Goal: Information Seeking & Learning: Learn about a topic

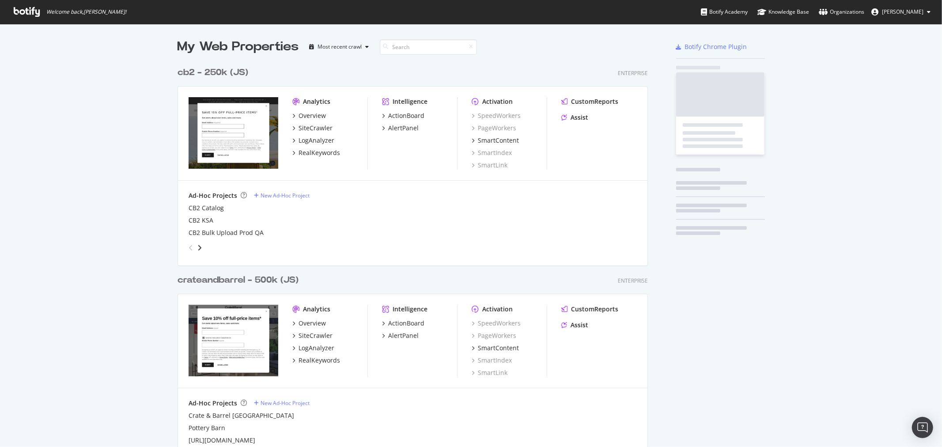
scroll to position [924, 470]
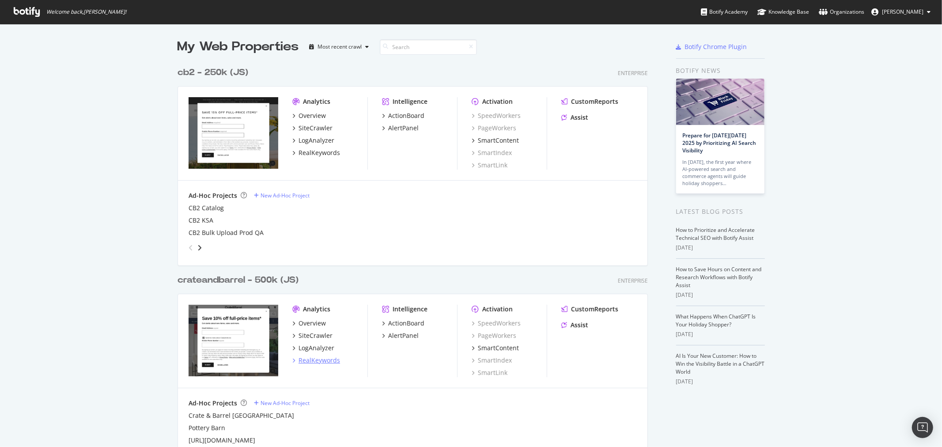
click at [316, 361] on div "RealKeywords" at bounding box center [320, 360] width 42 height 9
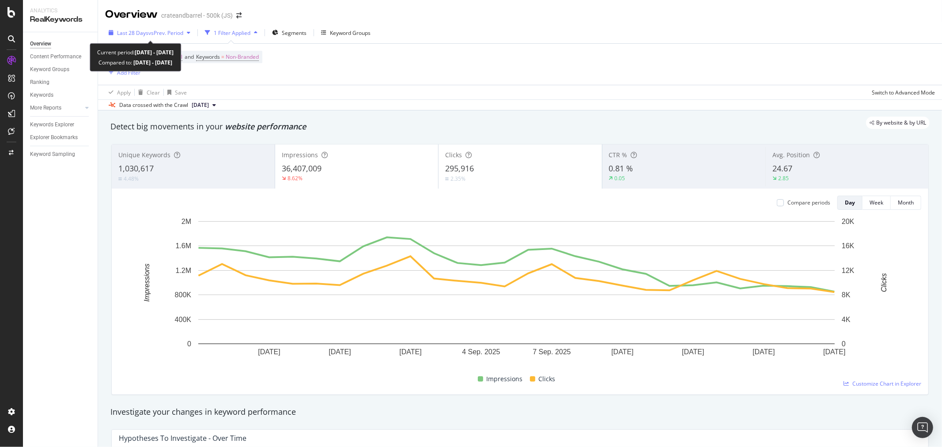
click at [155, 34] on span "vs Prev. Period" at bounding box center [165, 33] width 35 height 8
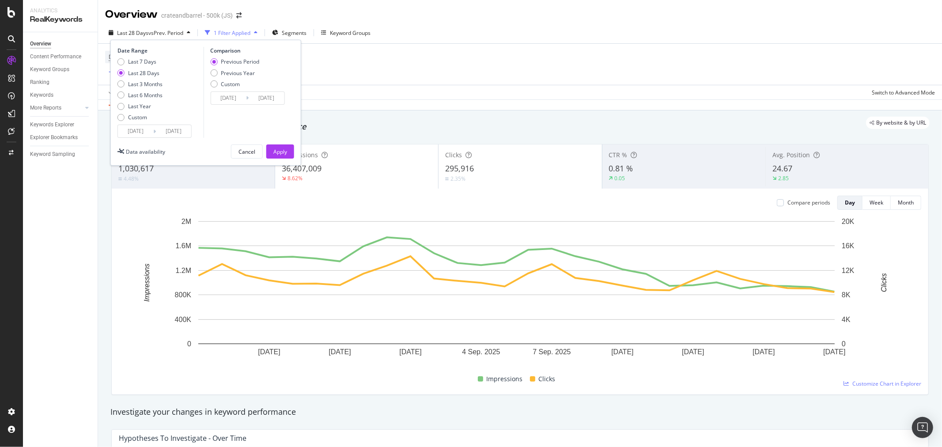
click at [135, 130] on input "[DATE]" at bounding box center [135, 131] width 35 height 12
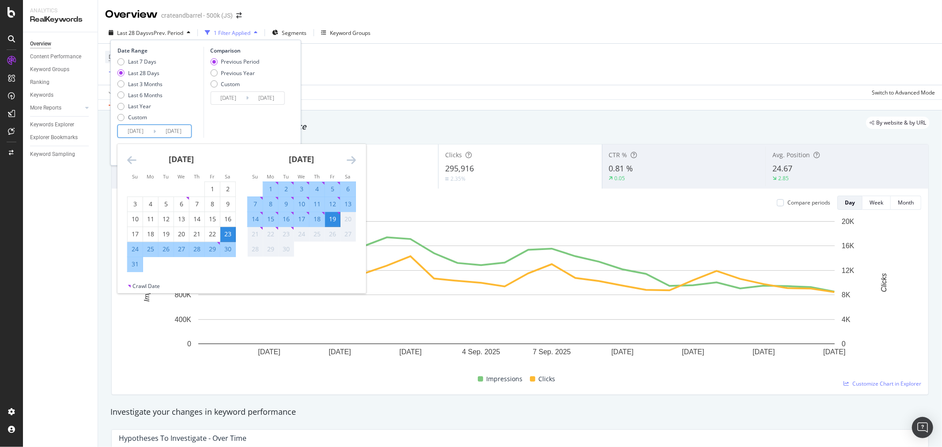
click at [132, 162] on icon "Move backward to switch to the previous month." at bounding box center [131, 160] width 9 height 11
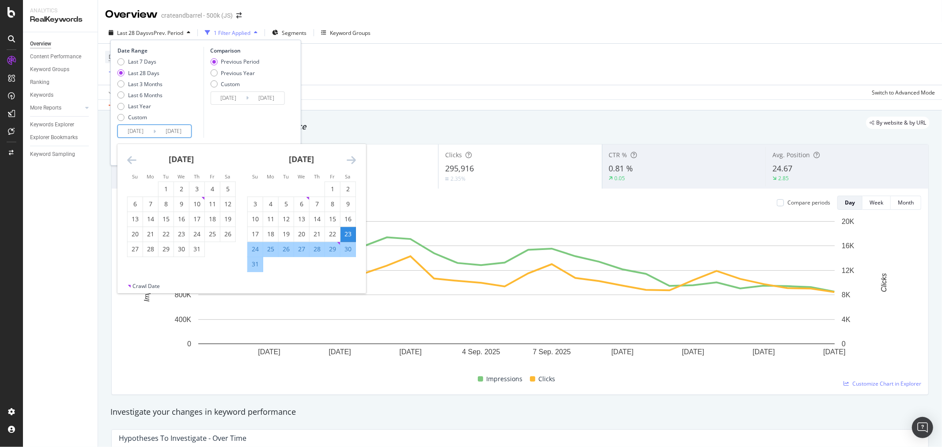
click at [132, 162] on icon "Move backward to switch to the previous month." at bounding box center [131, 160] width 9 height 11
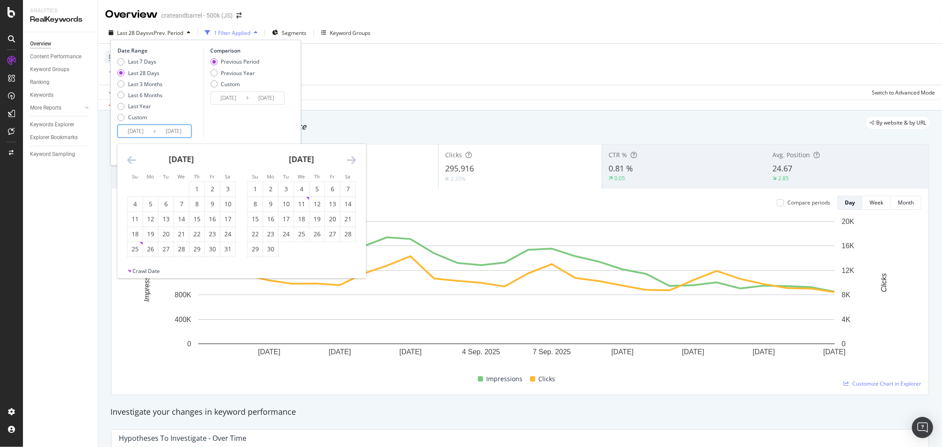
click at [132, 162] on icon "Move backward to switch to the previous month." at bounding box center [131, 160] width 9 height 11
click at [163, 234] on div "18" at bounding box center [166, 234] width 15 height 9
type input "[DATE]"
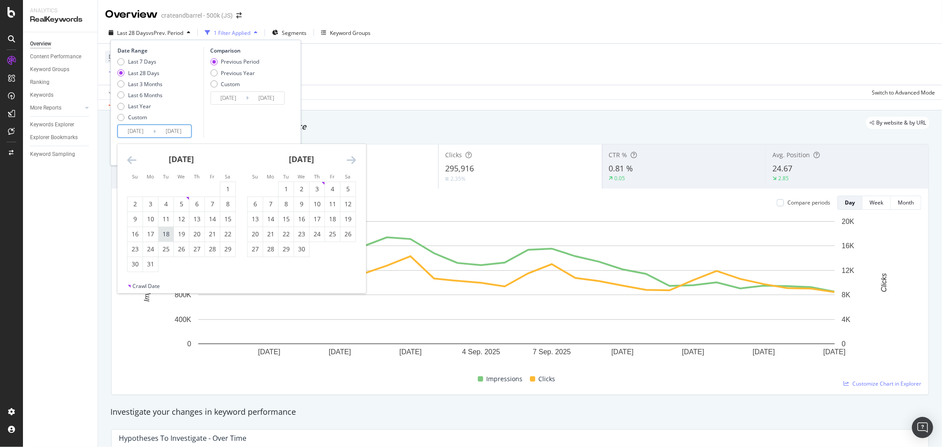
type input "[DATE]"
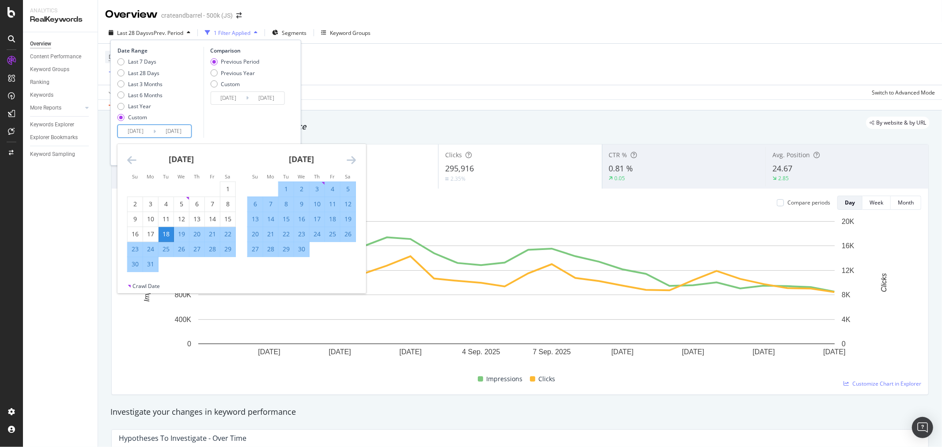
click at [354, 157] on icon "Move forward to switch to the next month." at bounding box center [351, 160] width 9 height 11
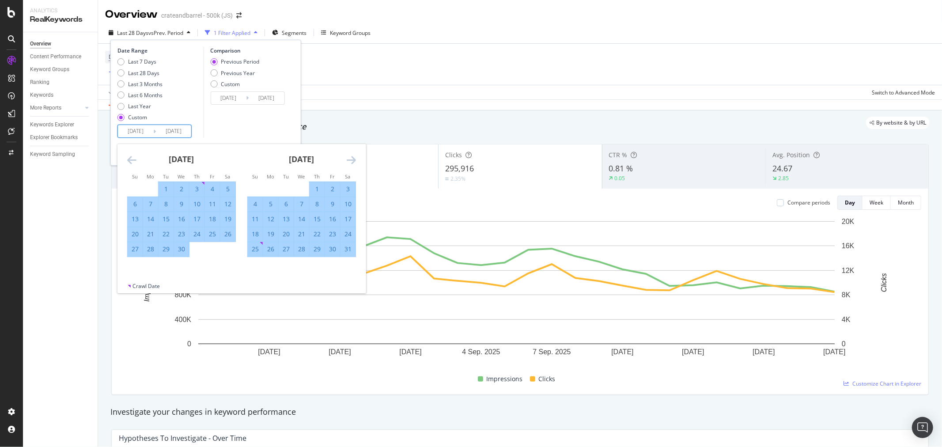
click at [354, 157] on icon "Move forward to switch to the next month." at bounding box center [351, 160] width 9 height 11
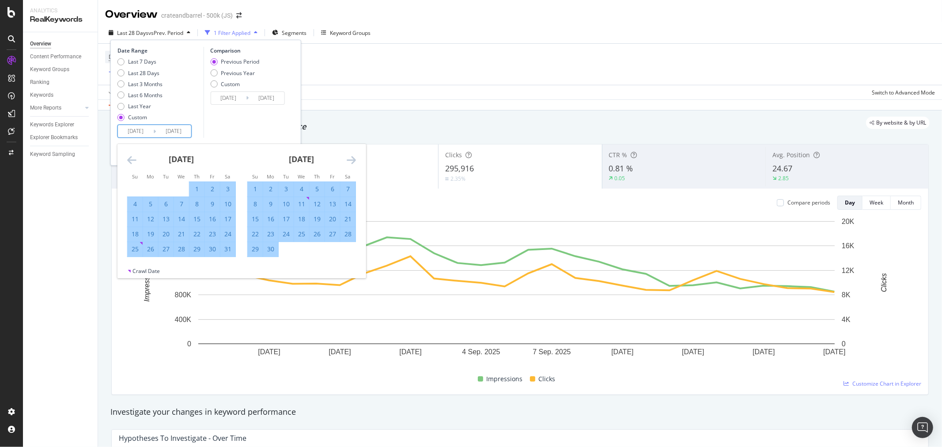
click at [354, 157] on icon "Move forward to switch to the next month." at bounding box center [351, 160] width 9 height 11
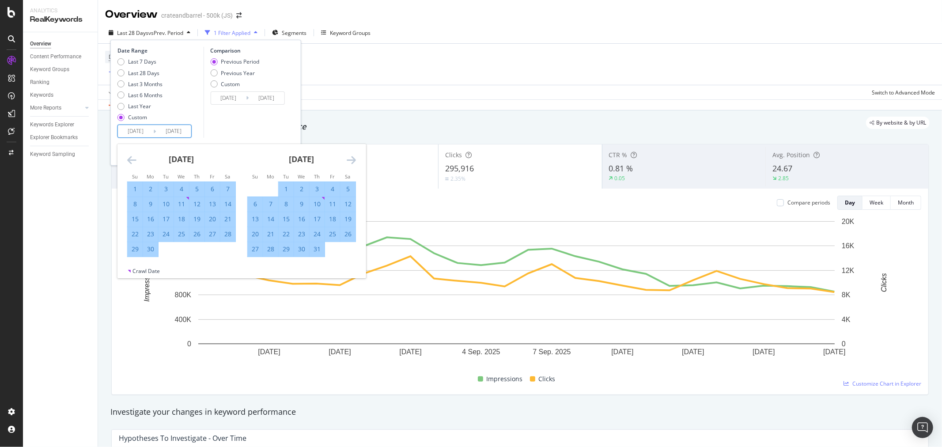
click at [354, 157] on icon "Move forward to switch to the next month." at bounding box center [351, 160] width 9 height 11
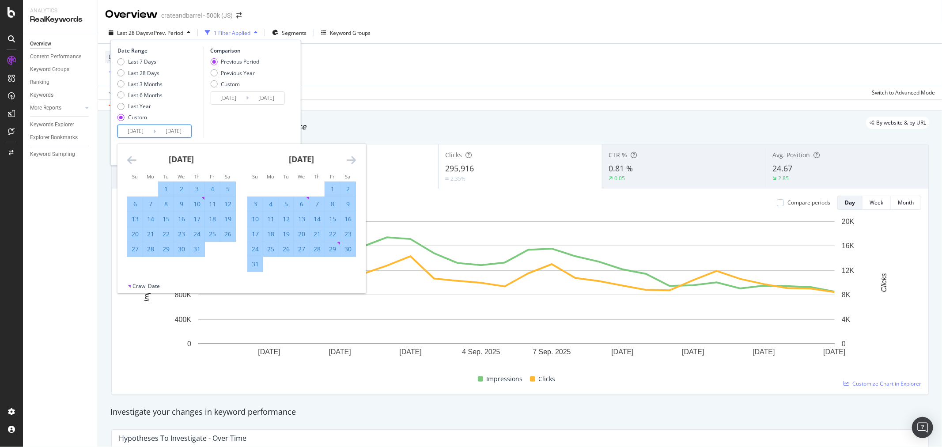
click at [386, 132] on div "Detect big movements in your website performance" at bounding box center [519, 126] width 819 height 11
